Goal: Check status: Check status

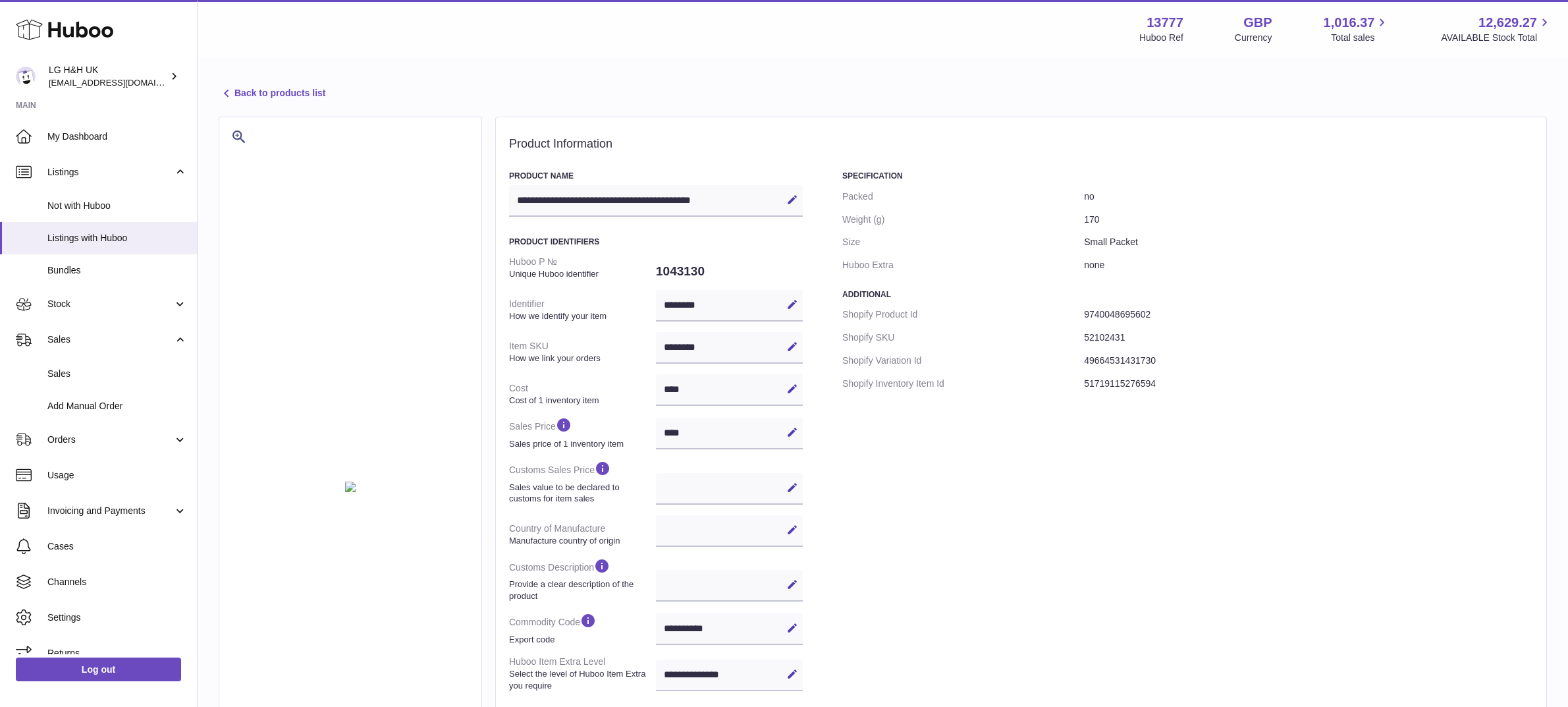
select select
select select "****"
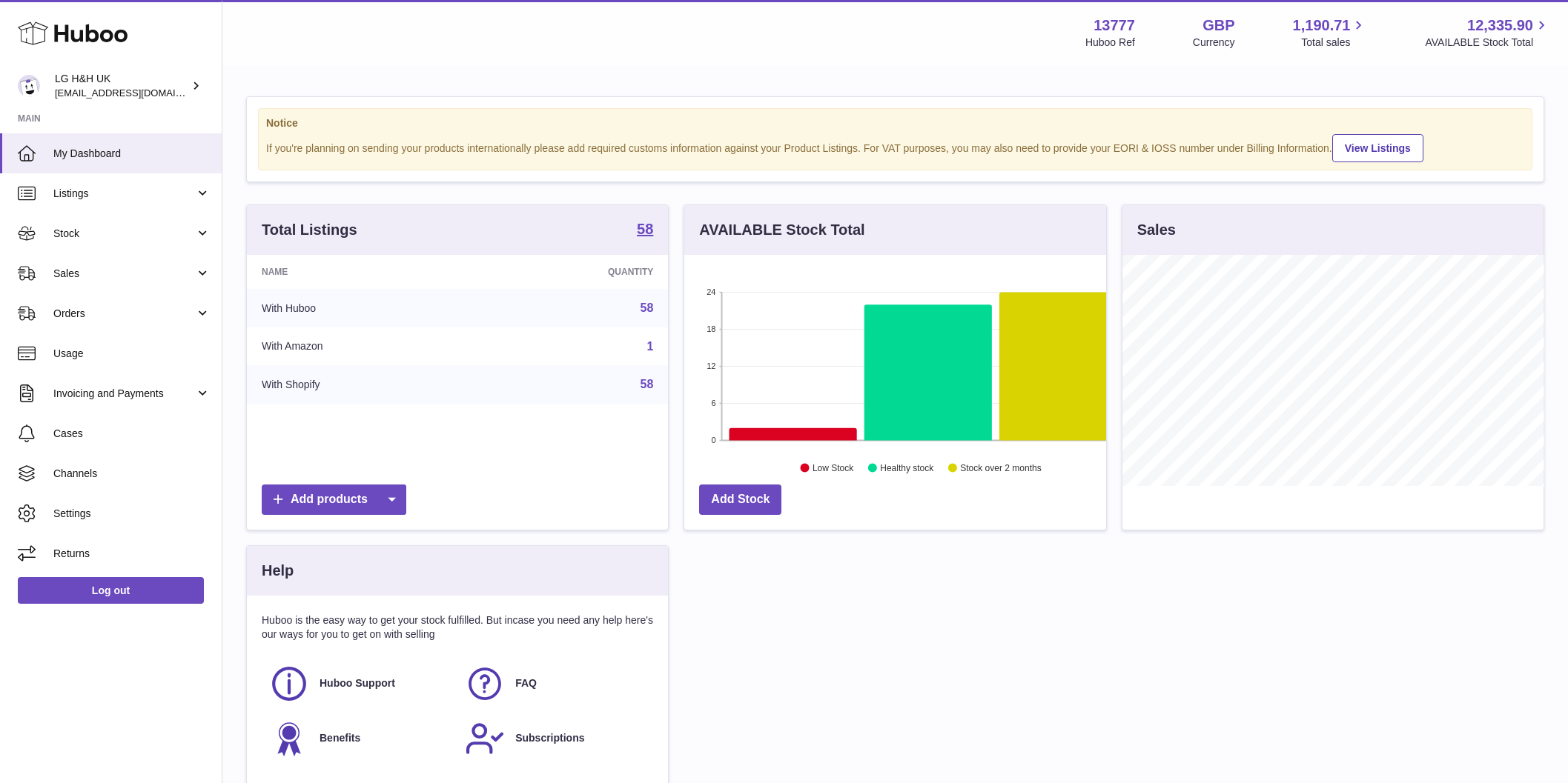
scroll to position [231, 422]
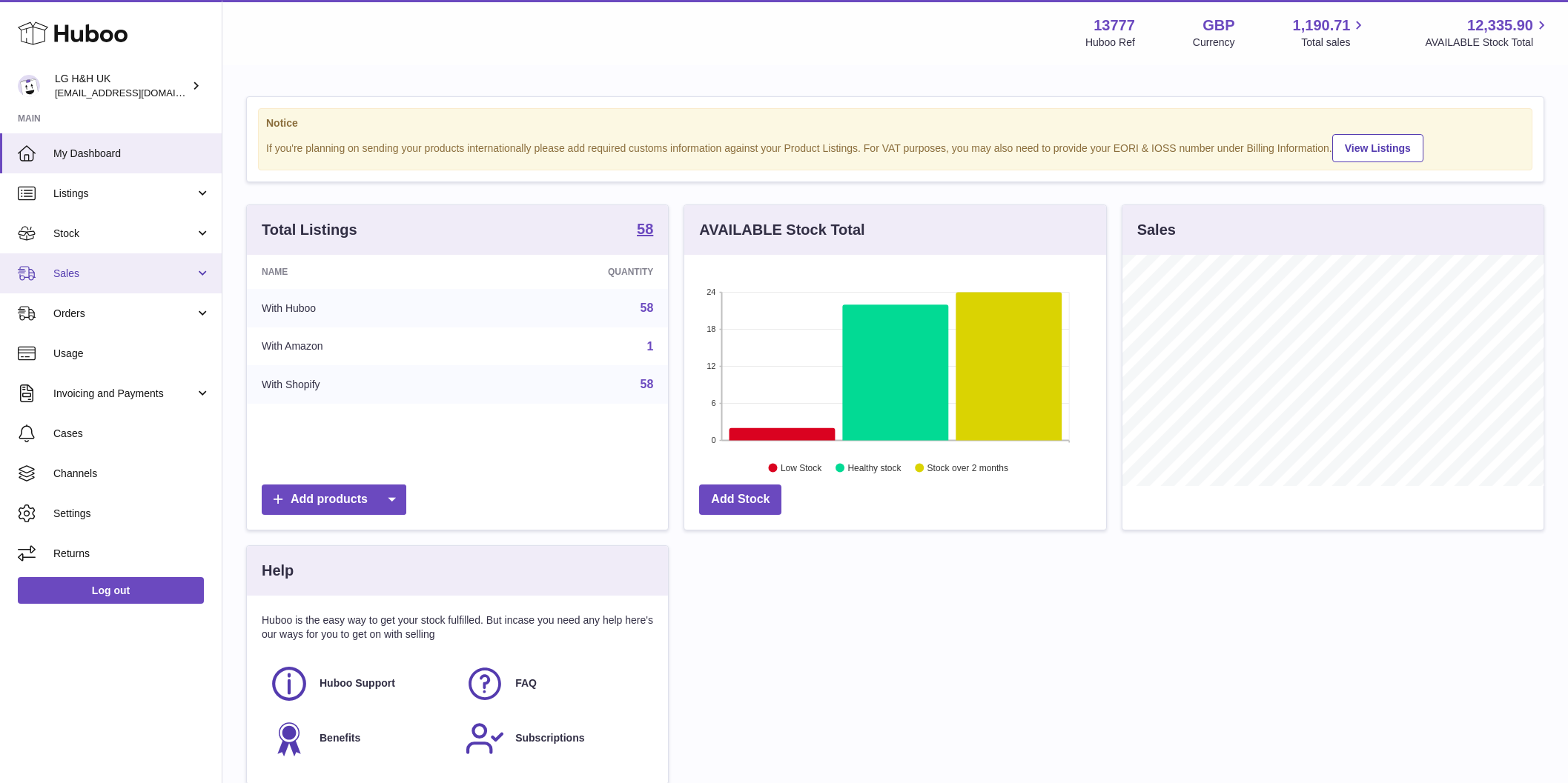
click at [75, 265] on link "Sales" at bounding box center [111, 273] width 221 height 40
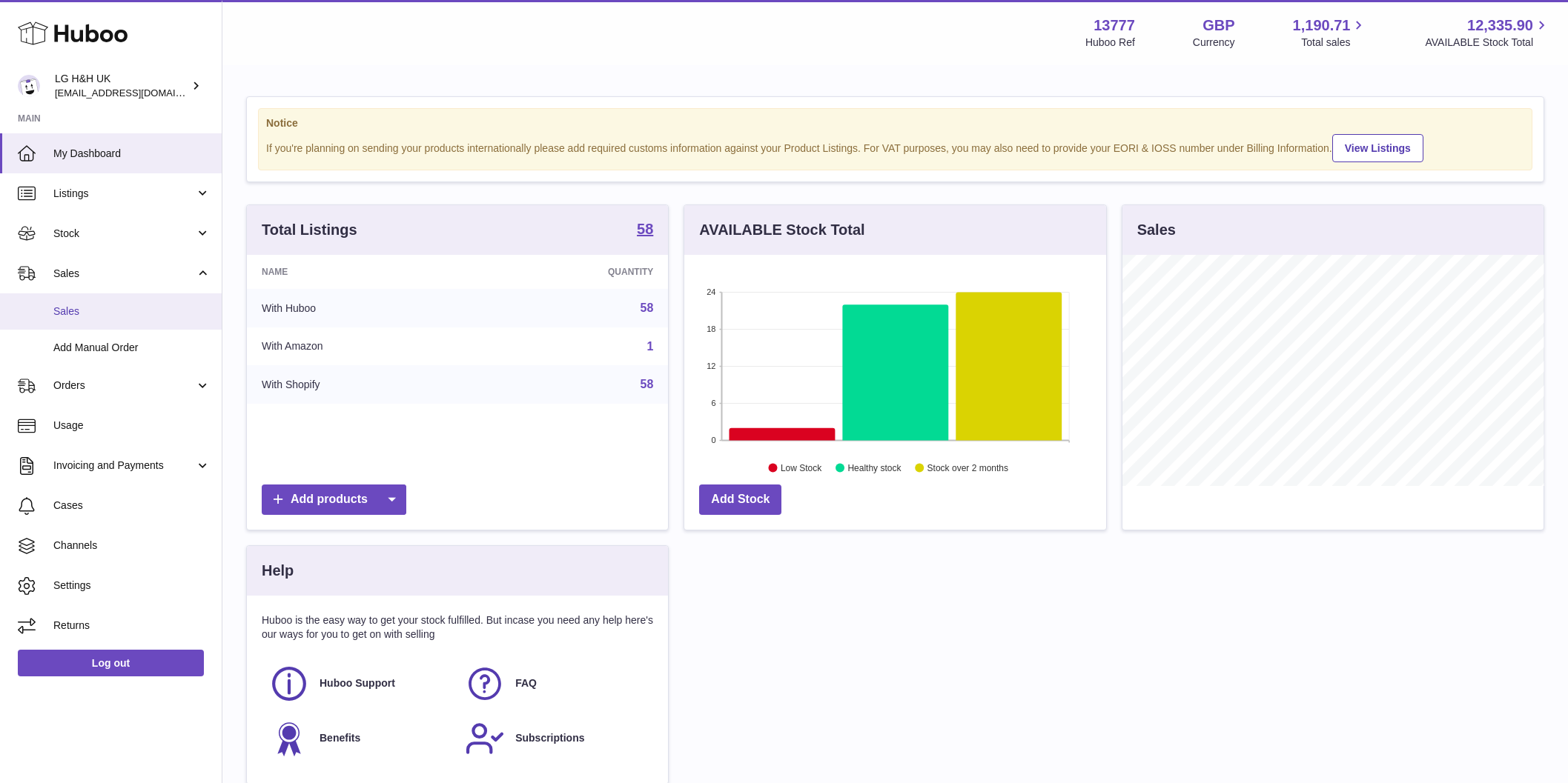
click at [69, 306] on span "Sales" at bounding box center [132, 312] width 157 height 14
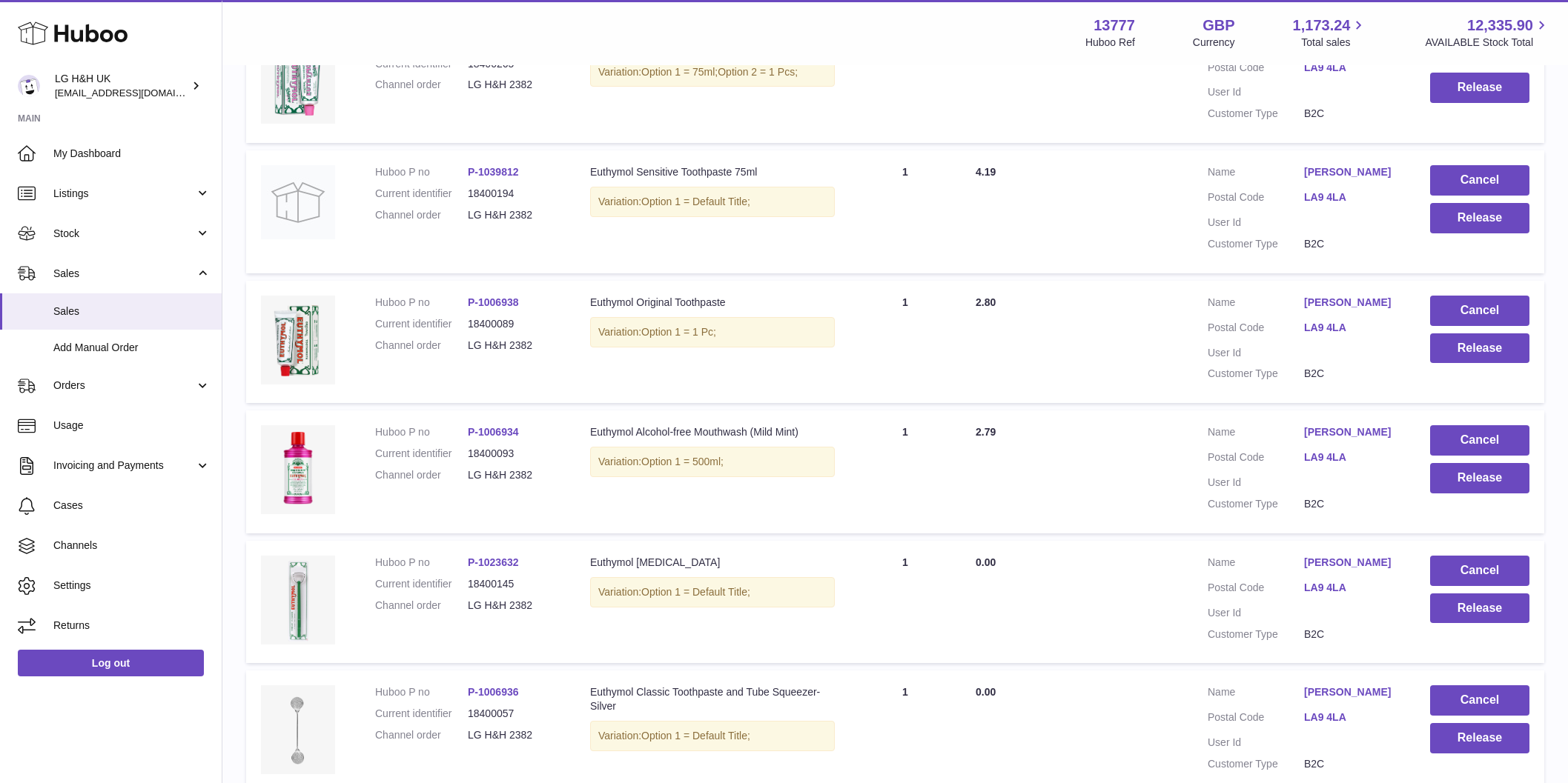
scroll to position [1044, 0]
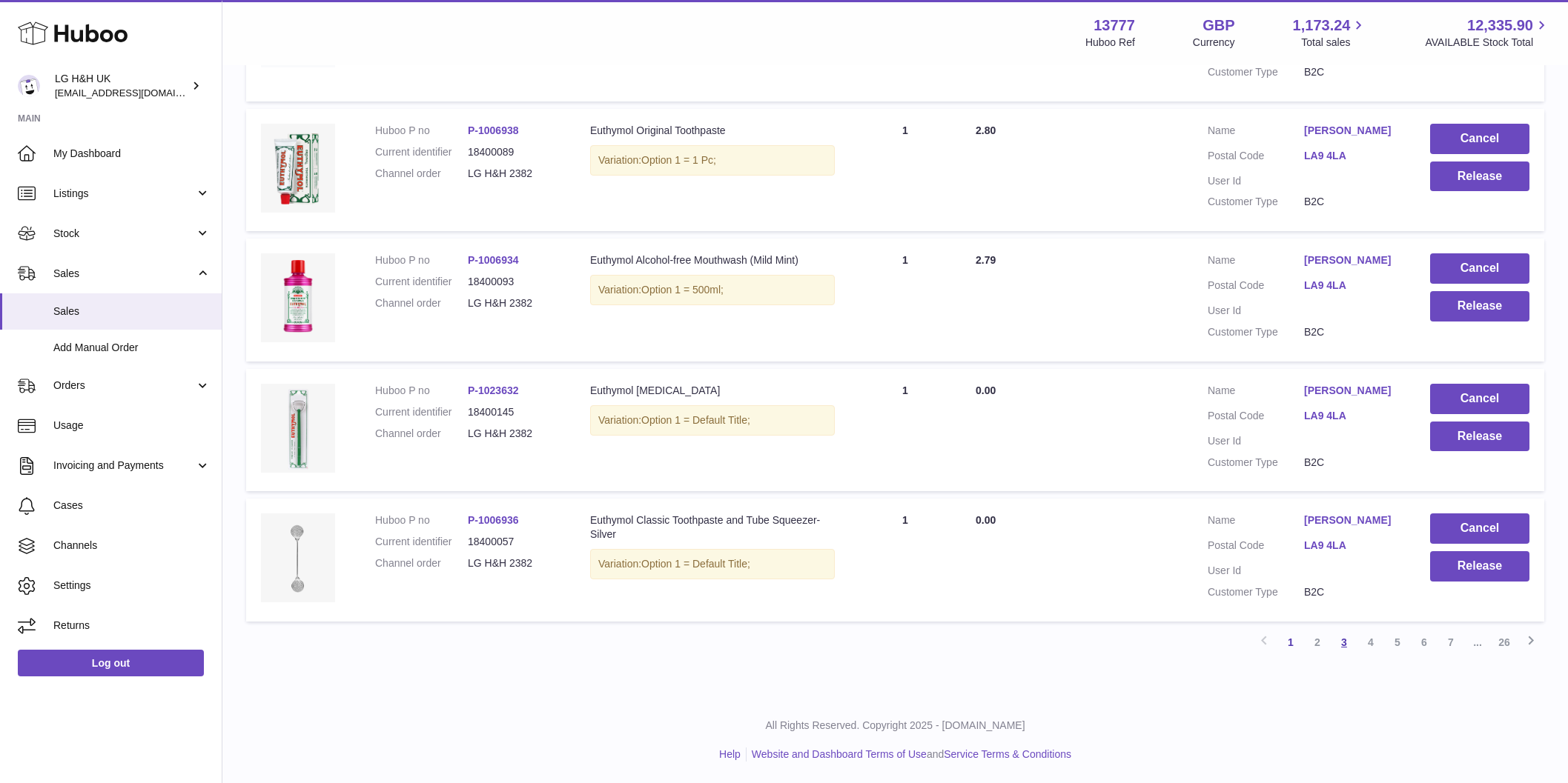
click at [1334, 645] on link "3" at bounding box center [1344, 642] width 26 height 26
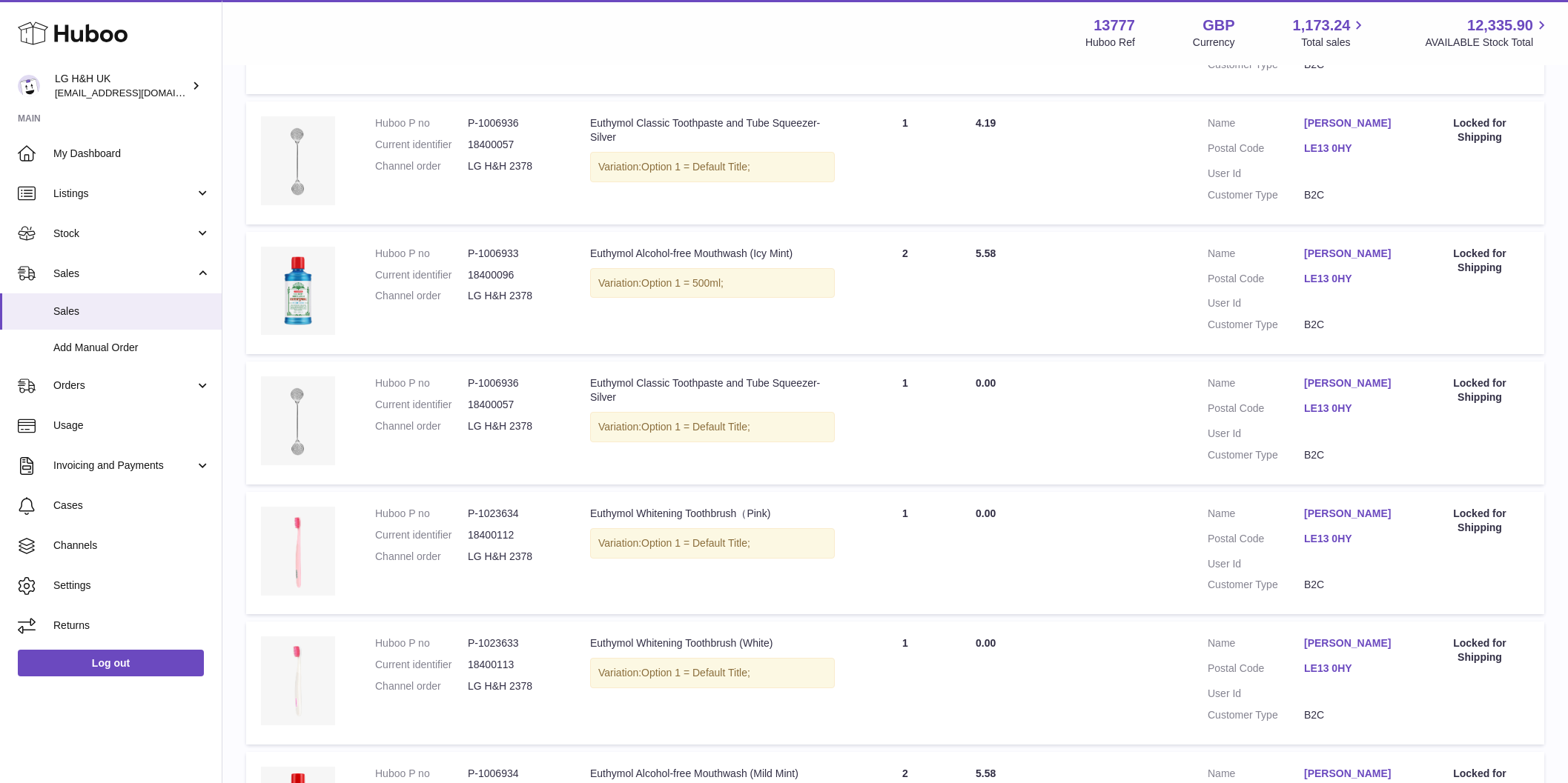
scroll to position [1044, 0]
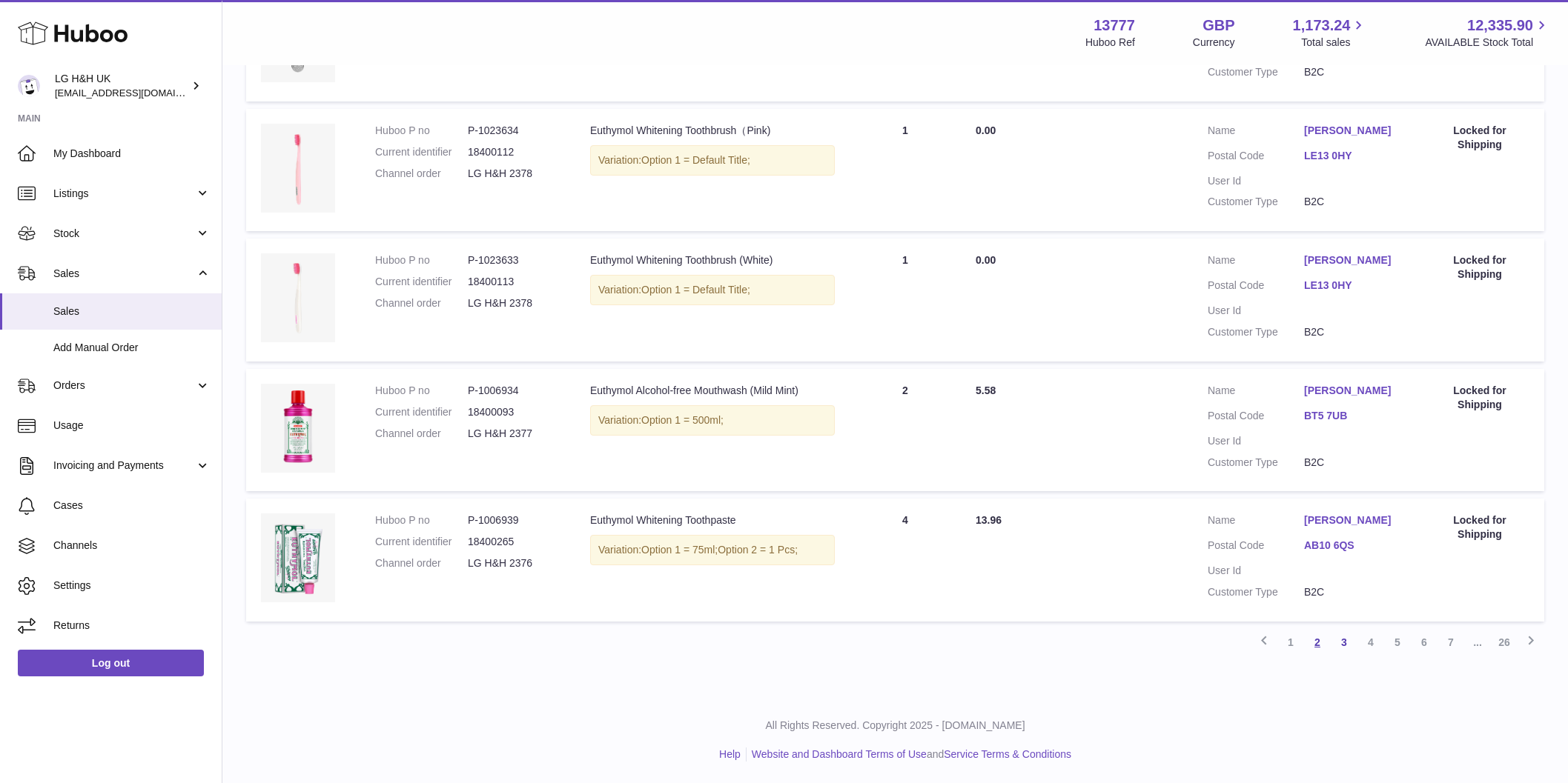
click at [1316, 646] on link "2" at bounding box center [1317, 642] width 26 height 26
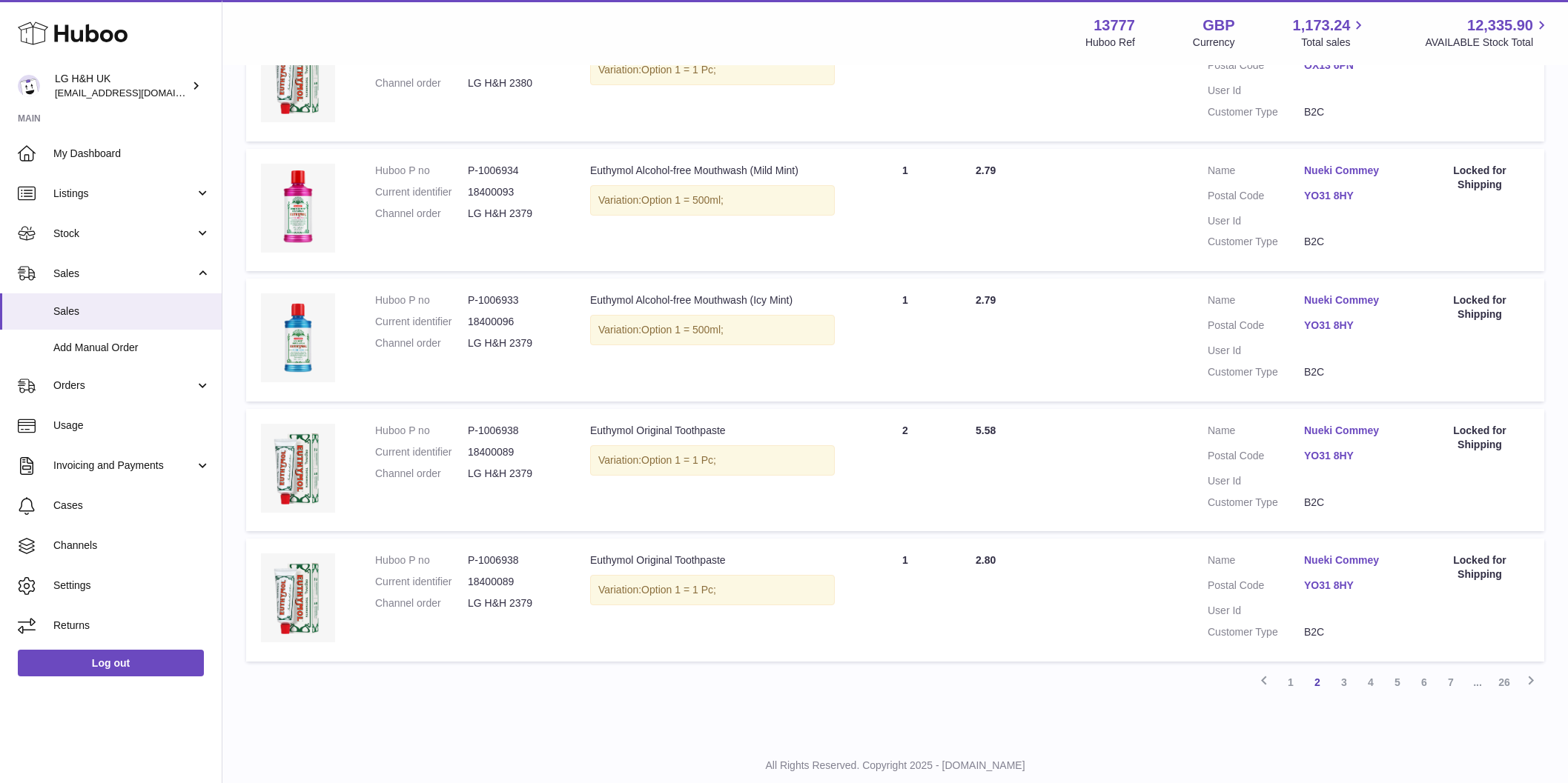
scroll to position [1044, 0]
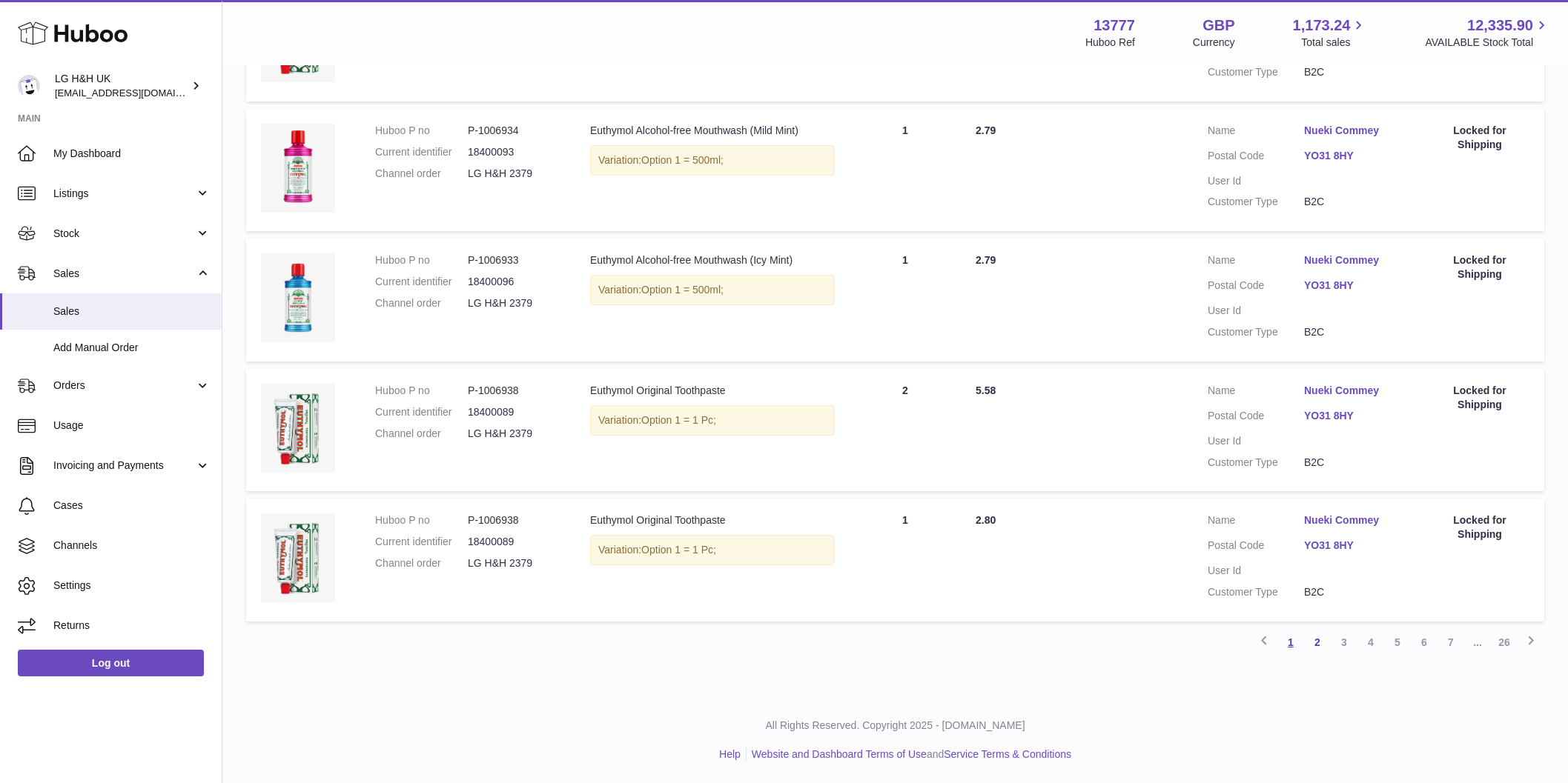
click at [1292, 639] on link "1" at bounding box center [1290, 642] width 26 height 26
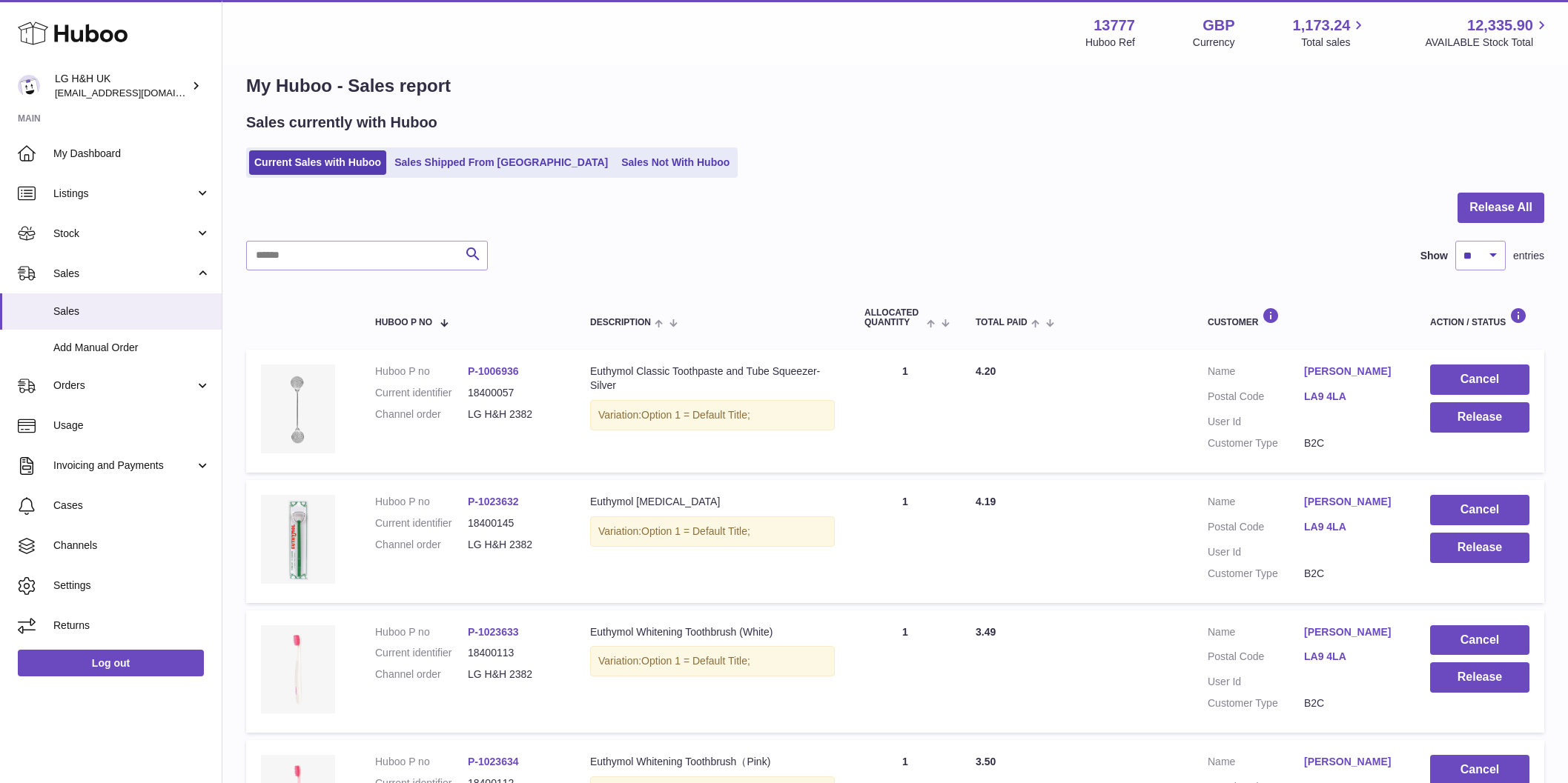
scroll to position [21, 0]
click at [1485, 200] on button "Release All" at bounding box center [1500, 208] width 87 height 31
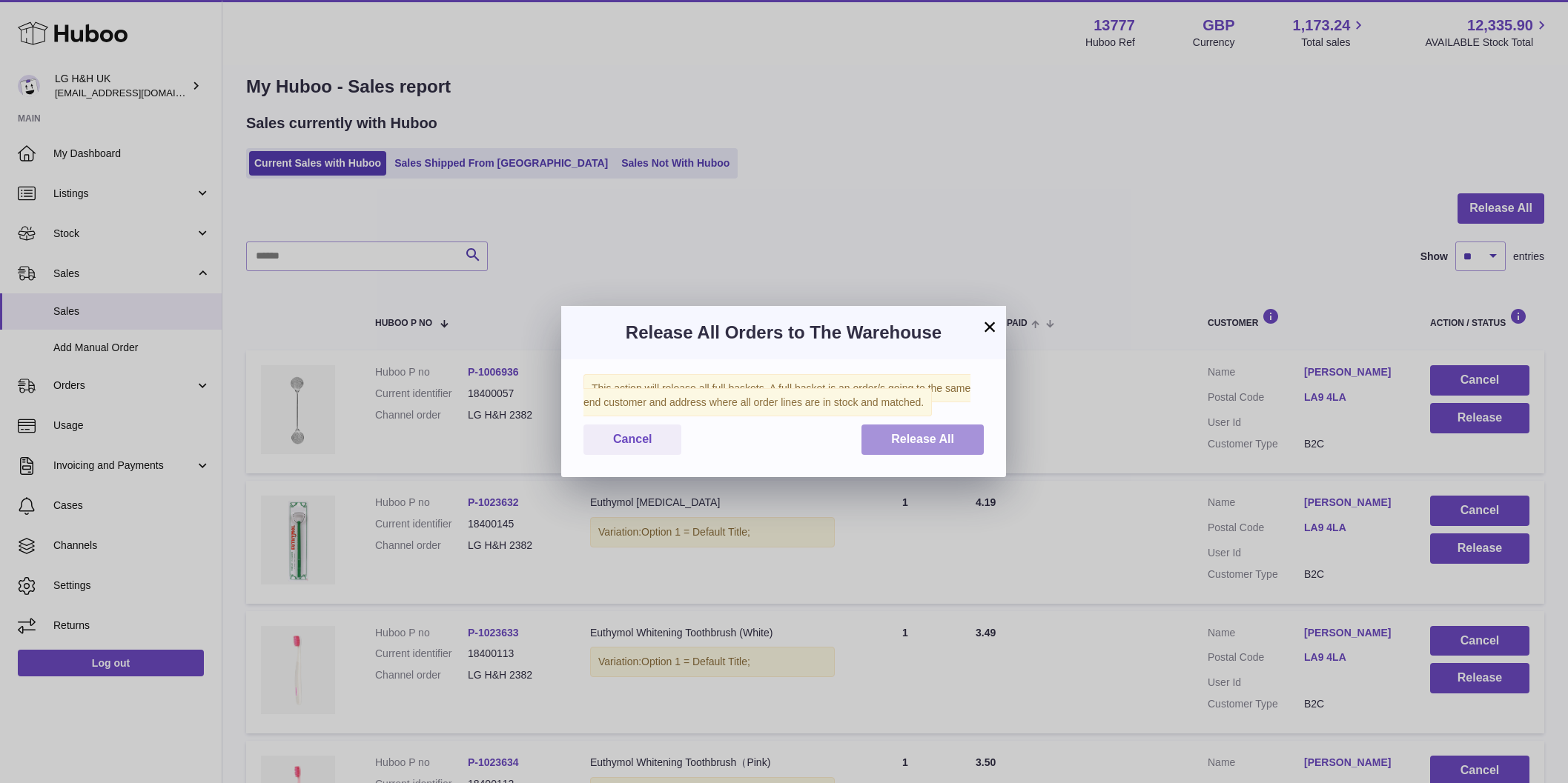
click at [939, 433] on span "Release All" at bounding box center [923, 439] width 63 height 12
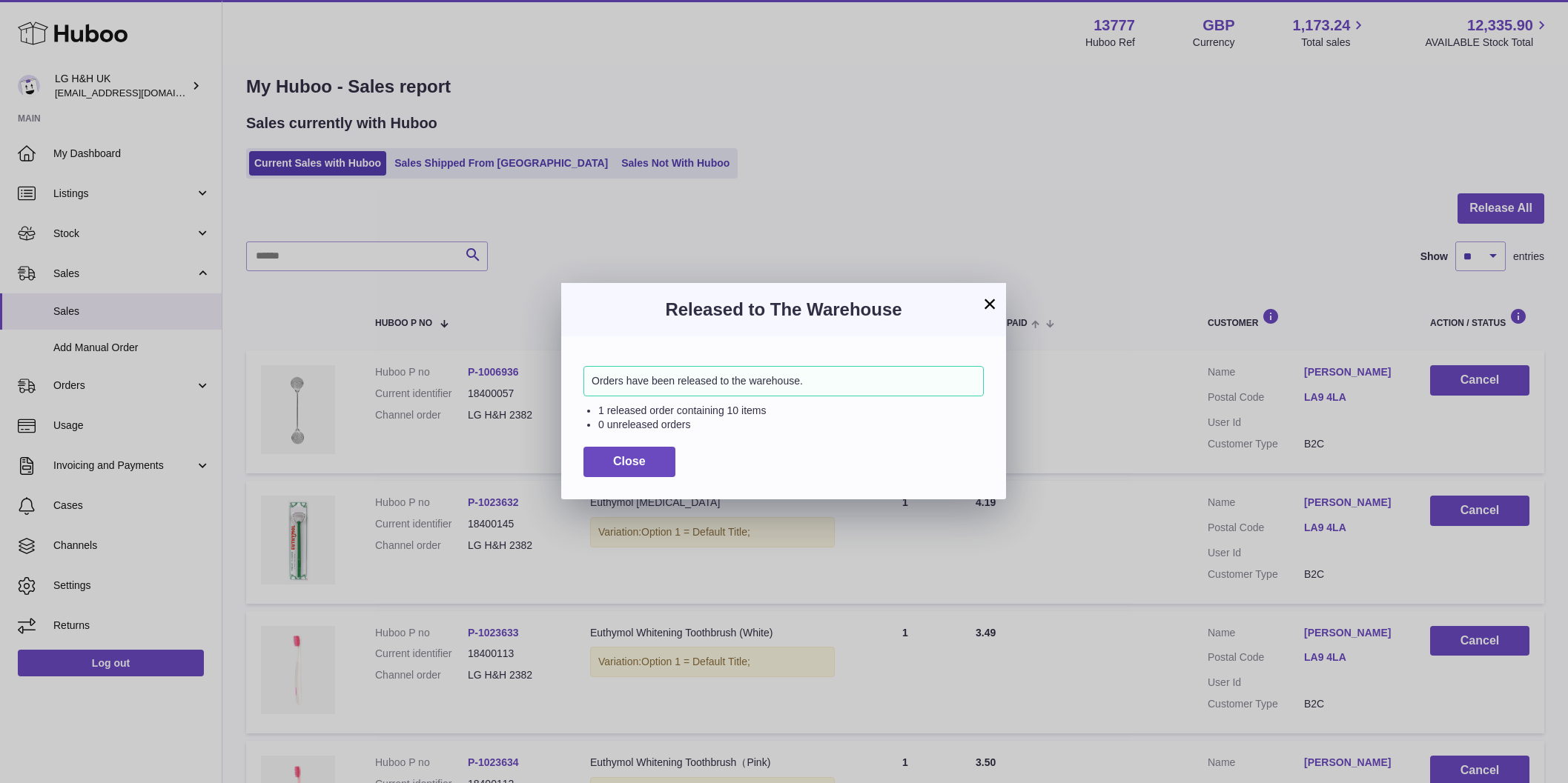
click at [992, 303] on button "×" at bounding box center [990, 304] width 18 height 18
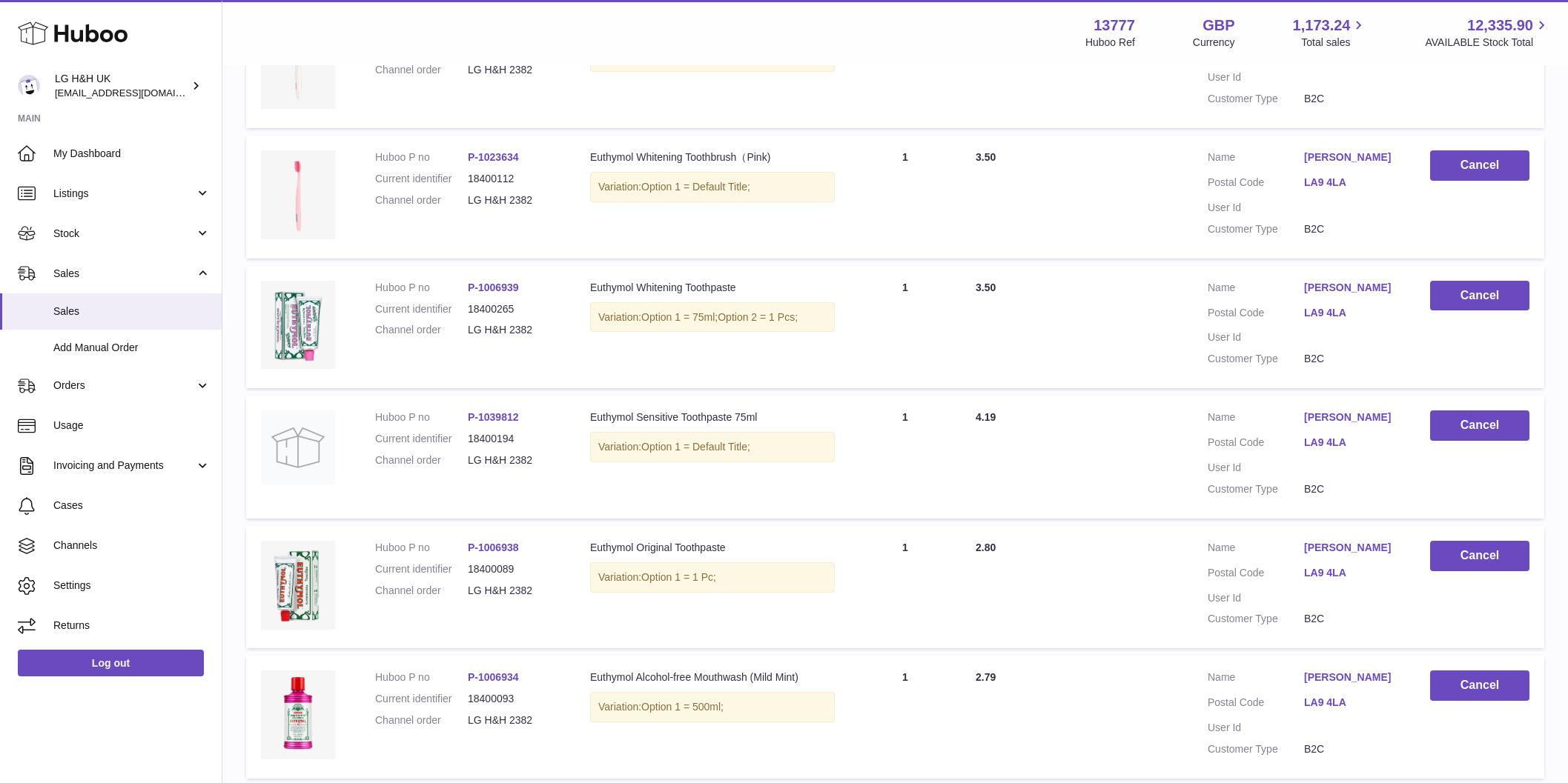
scroll to position [1044, 0]
